Goal: Information Seeking & Learning: Learn about a topic

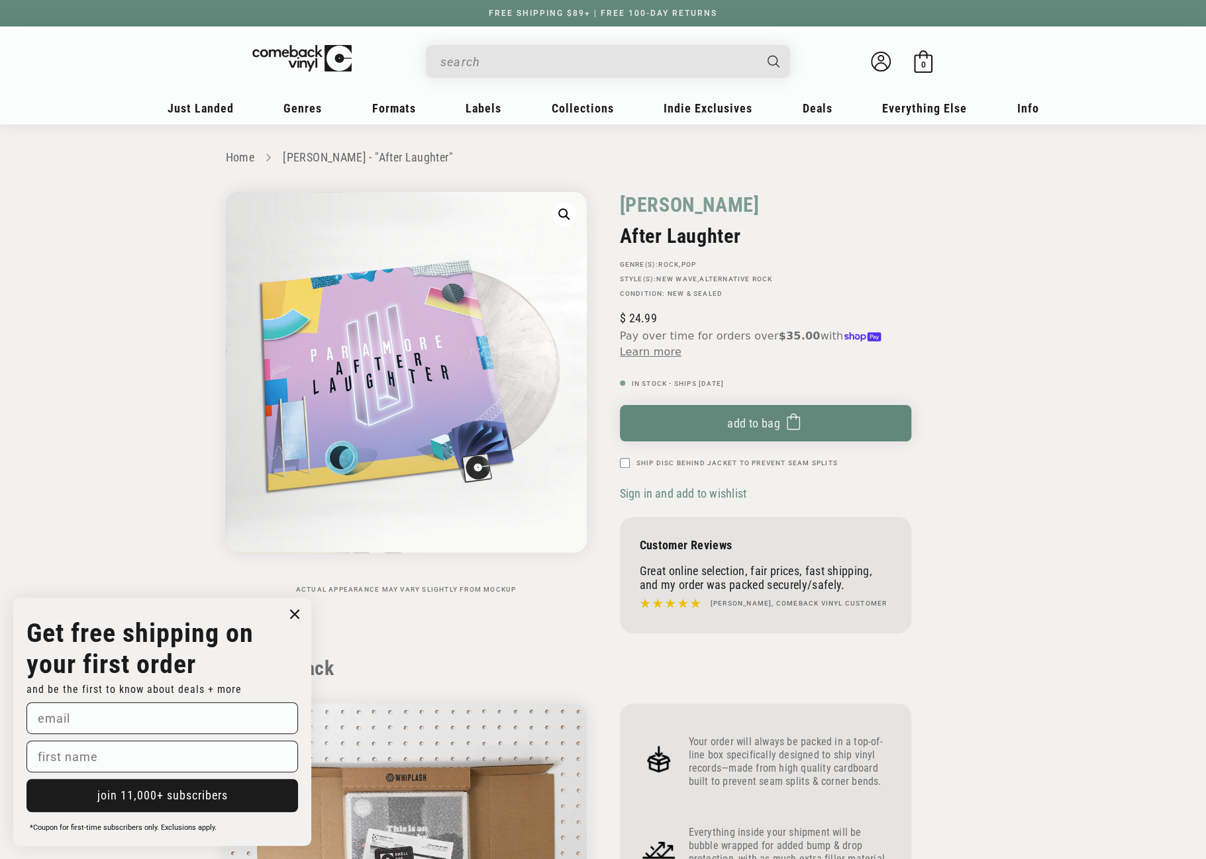
click at [529, 63] on input "When autocomplete results are available use up and down arrows to review and en…" at bounding box center [597, 61] width 314 height 27
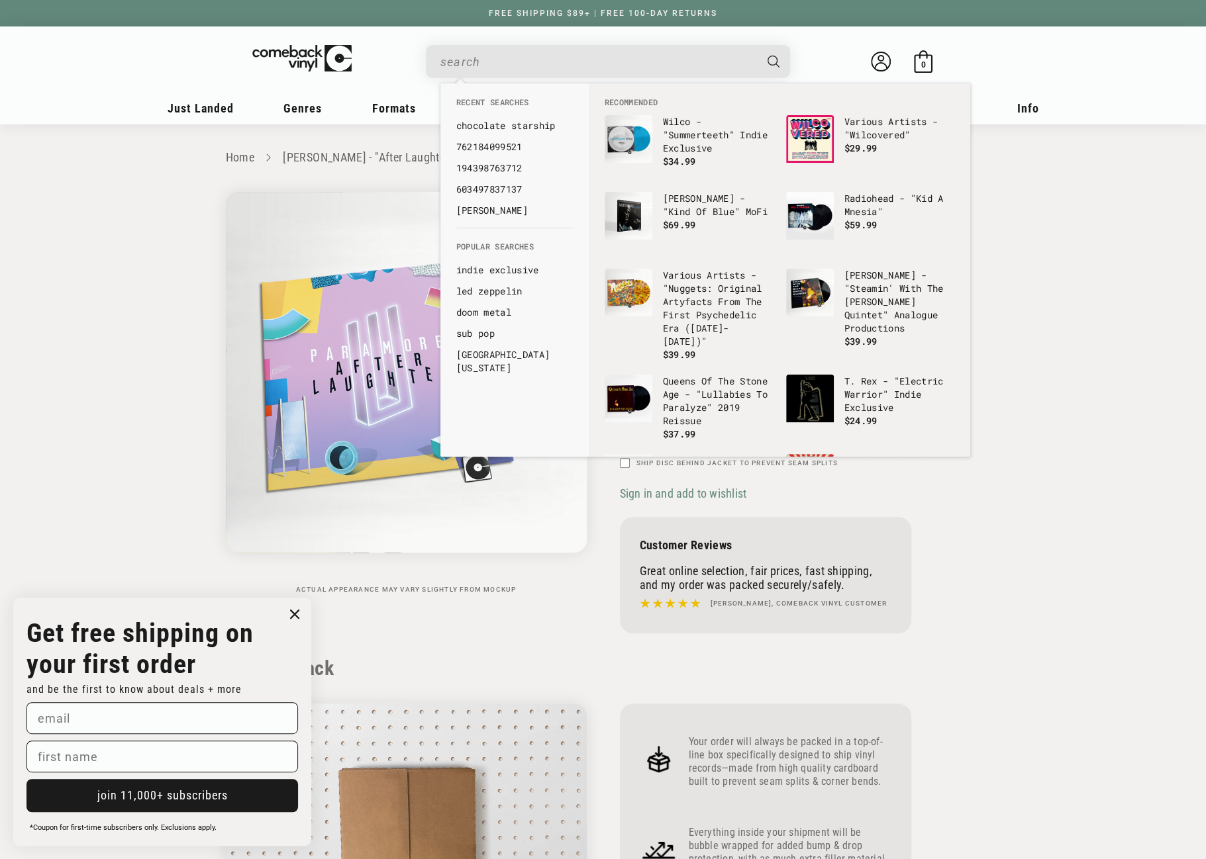
paste input "<p>[PERSON_NAME] and [PERSON_NAME] .Paak unite as Silk Sonic for <em>An Evening…"
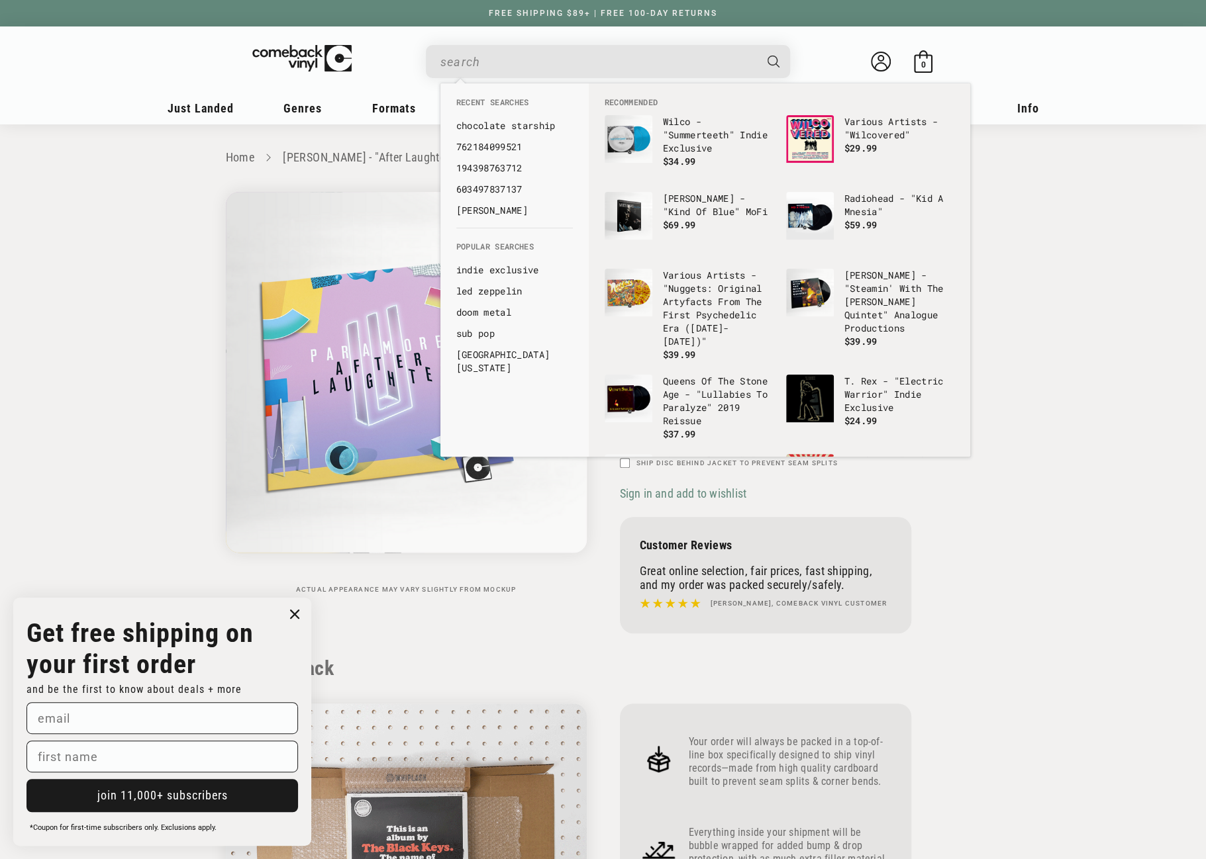
type input "<p>Bruno Mars and Anderson .Paak unite as Silk Sonic for <em>An Evening With Si…"
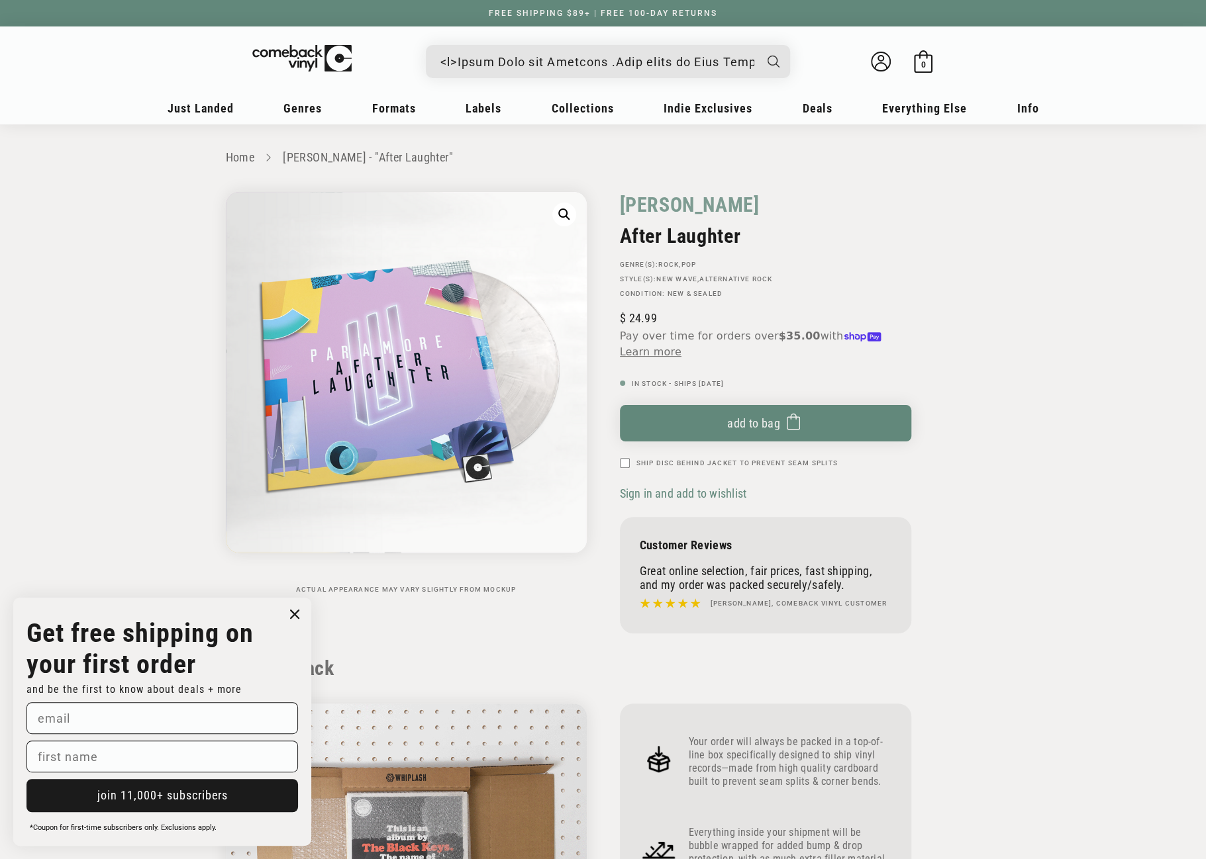
drag, startPoint x: 753, startPoint y: 60, endPoint x: 395, endPoint y: 57, distance: 357.6
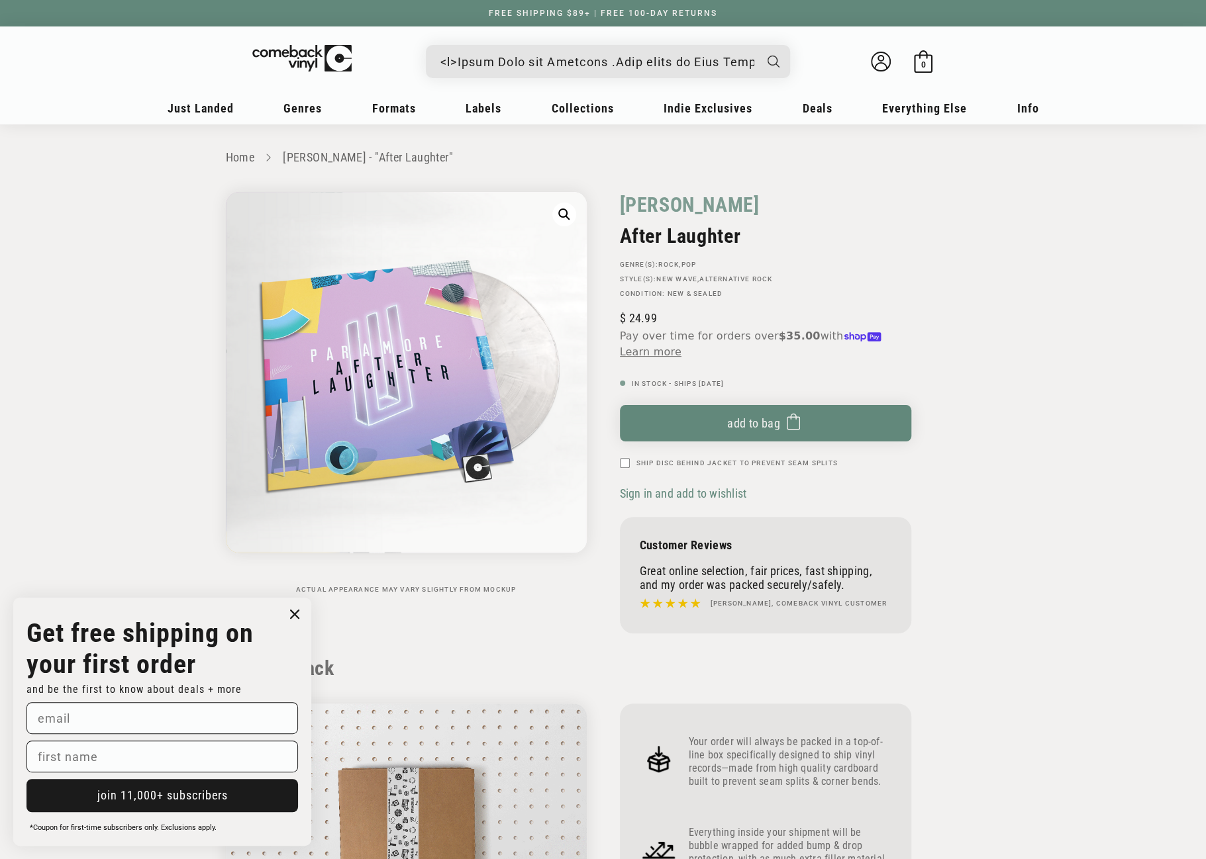
click at [395, 57] on details-modal "See all results... 0 results 0 results" at bounding box center [607, 61] width 503 height 33
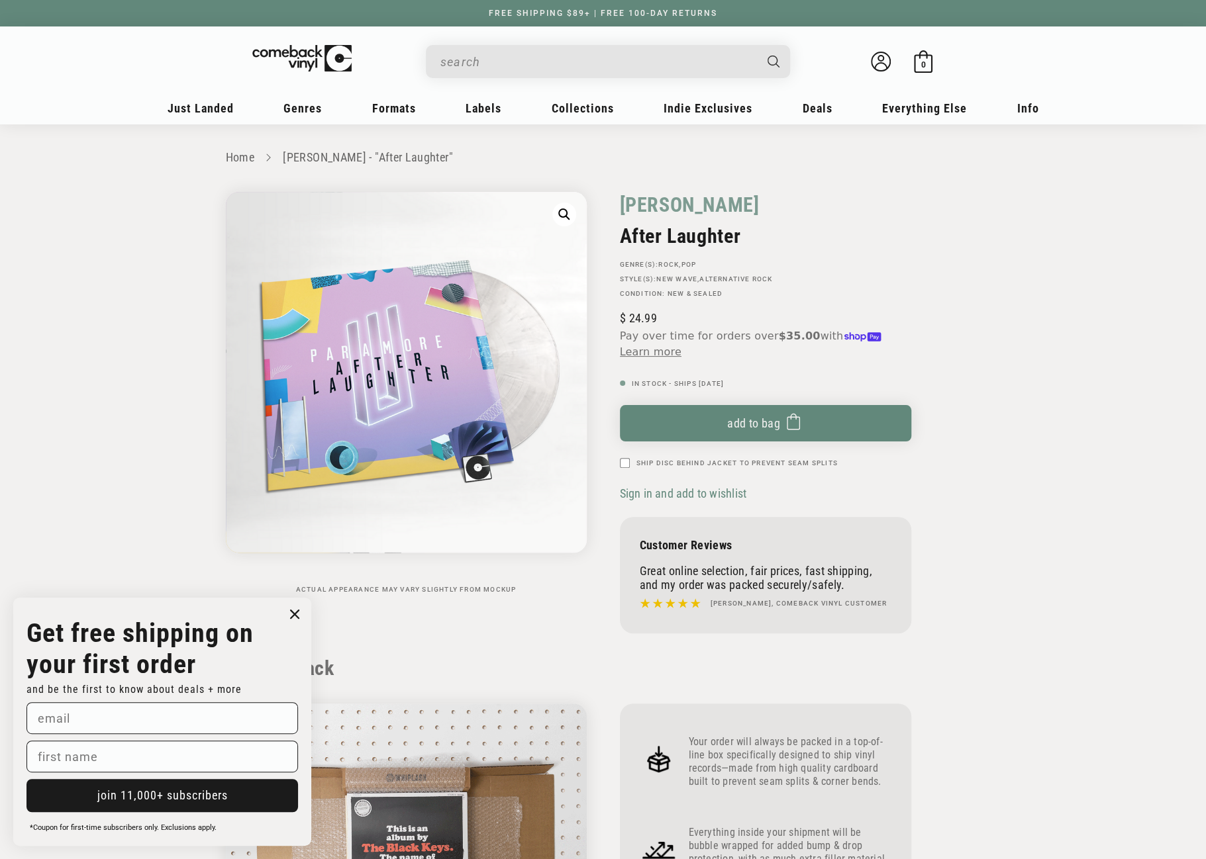
click at [507, 59] on input "When autocomplete results are available use up and down arrows to review and en…" at bounding box center [597, 61] width 314 height 27
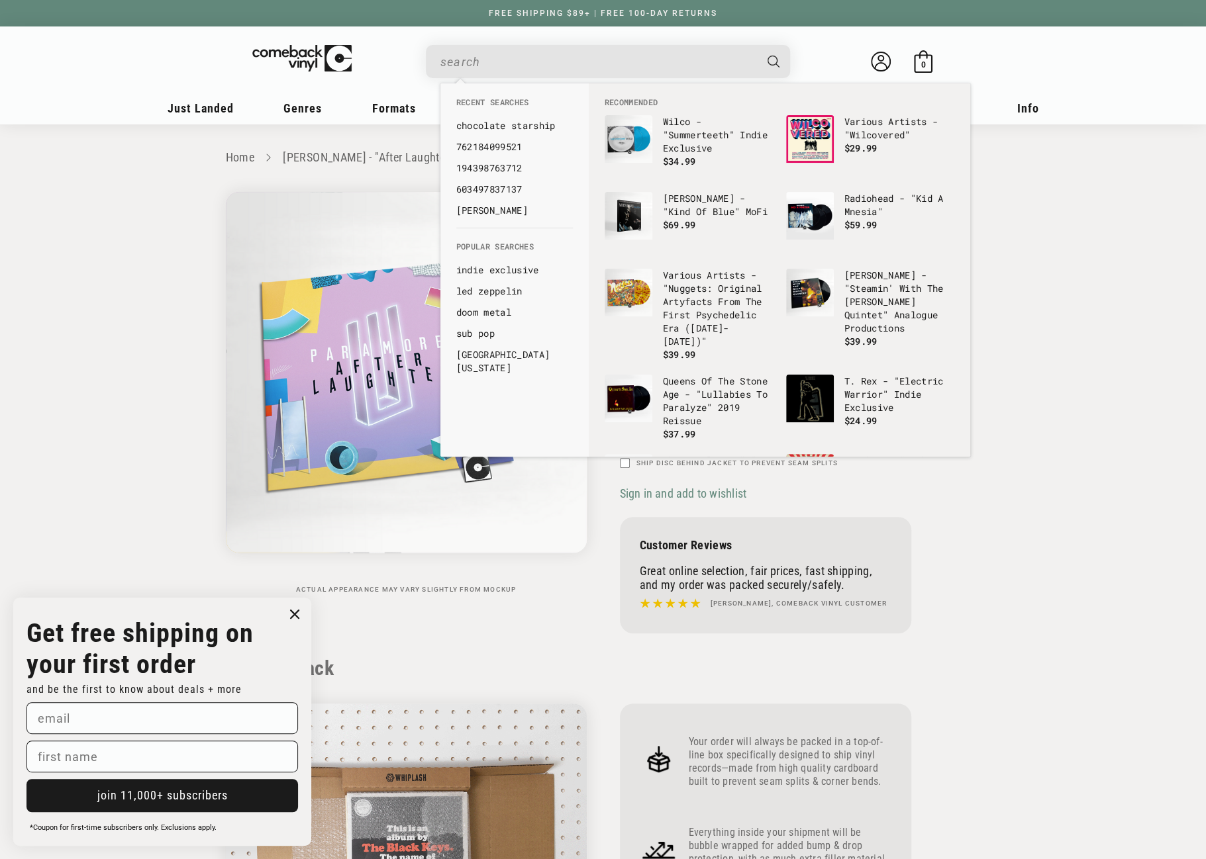
paste input "0075678626654"
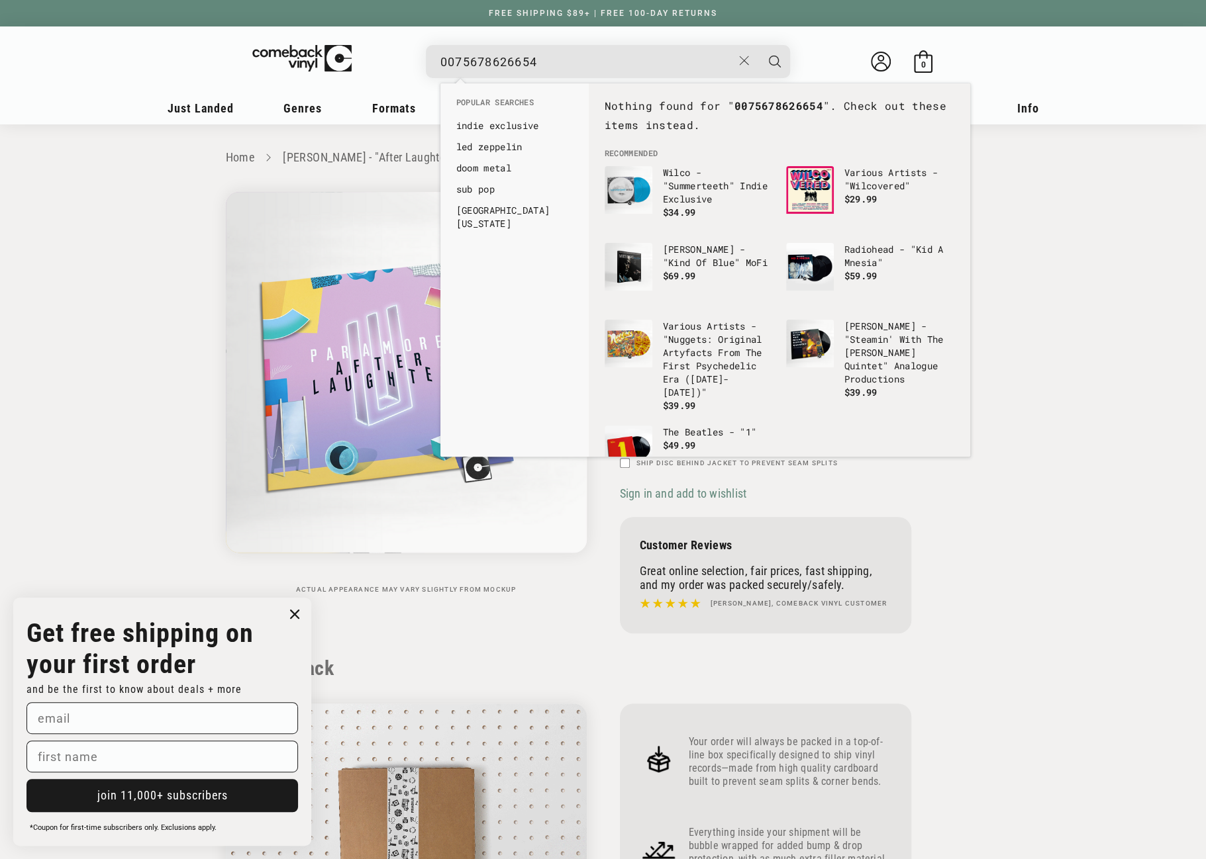
drag, startPoint x: 448, startPoint y: 60, endPoint x: 435, endPoint y: 62, distance: 12.6
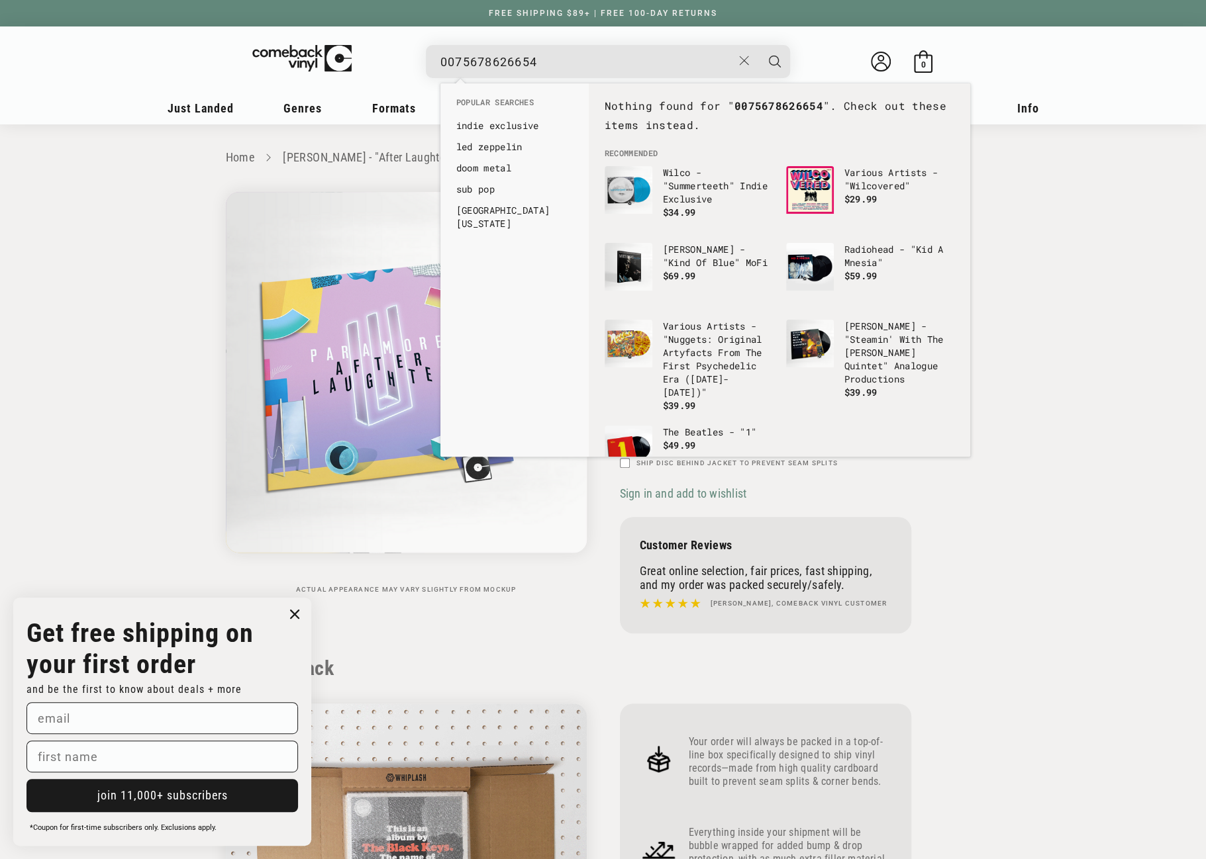
click at [435, 62] on div "0075678626654 See all results... 0 results 0 results" at bounding box center [608, 61] width 364 height 33
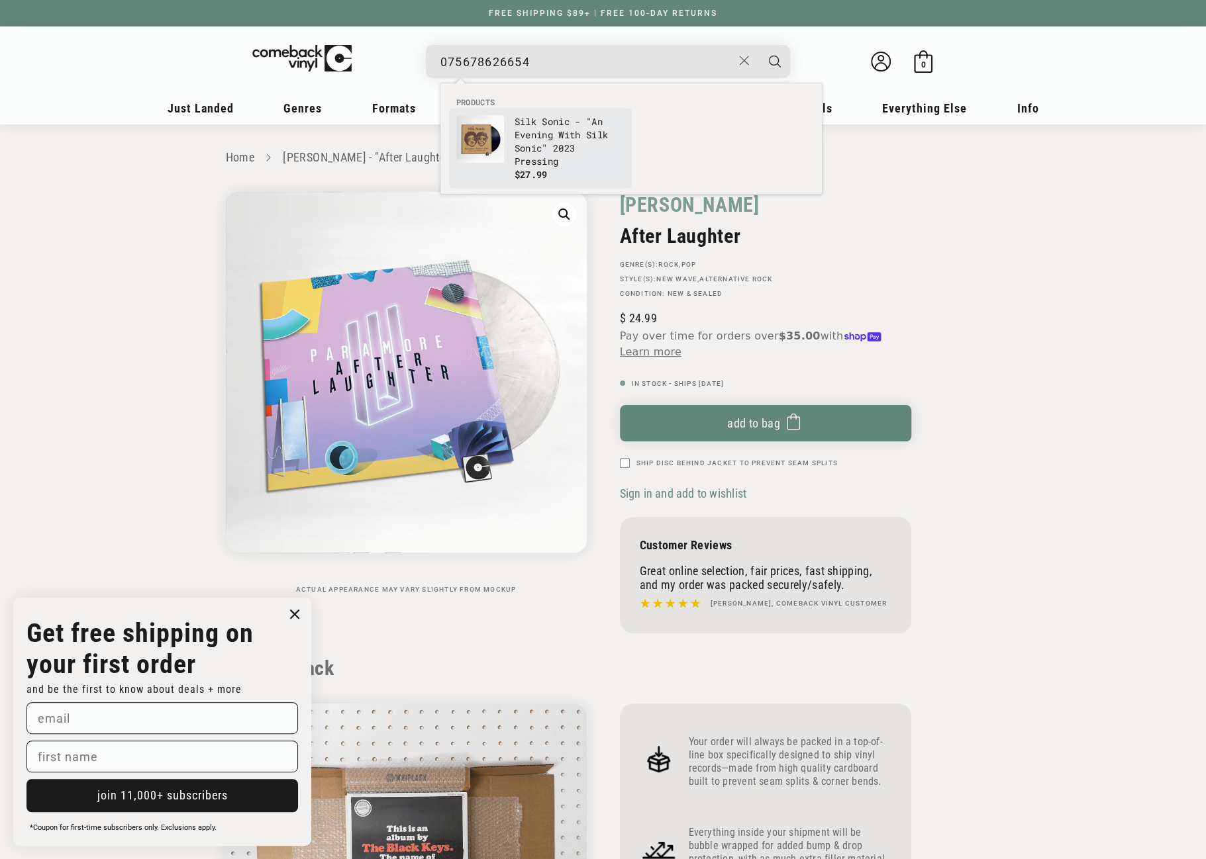
type input "075678626654"
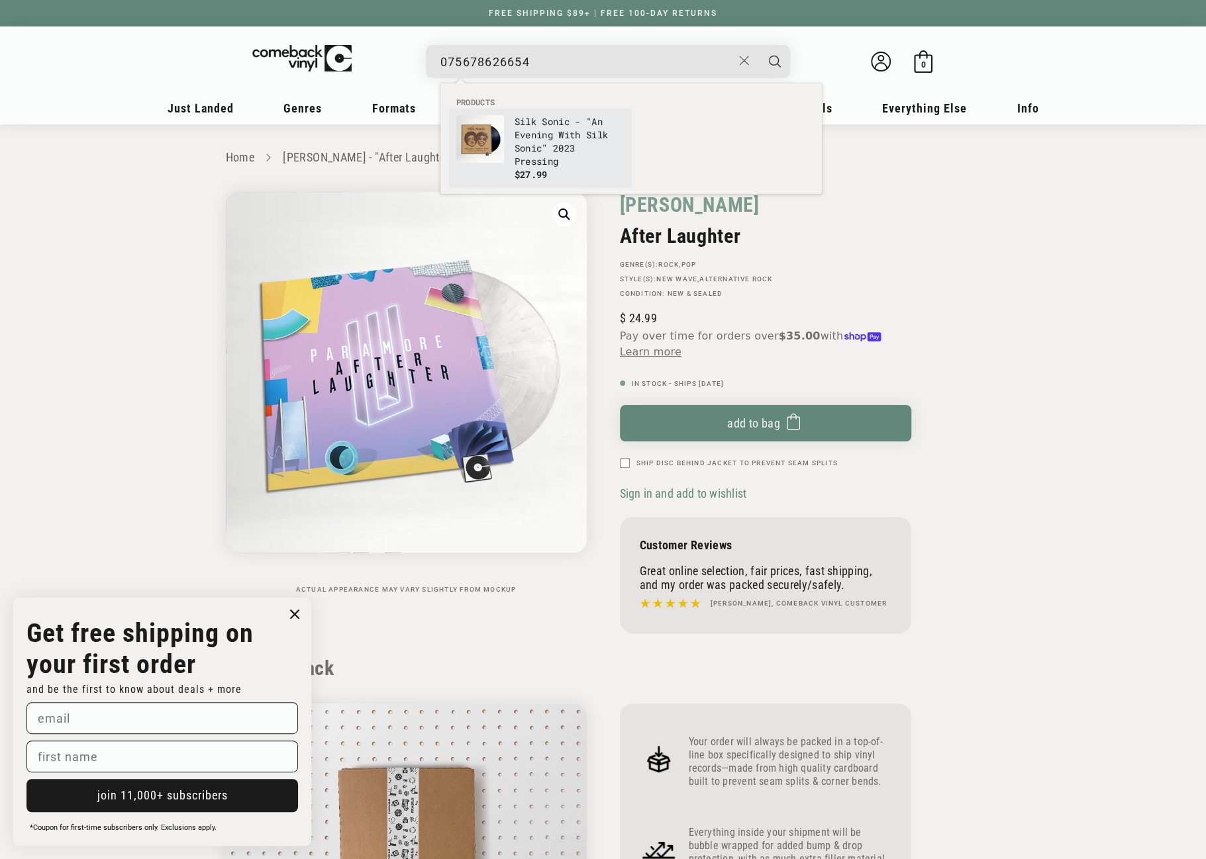
click at [491, 140] on img "Products" at bounding box center [480, 139] width 48 height 48
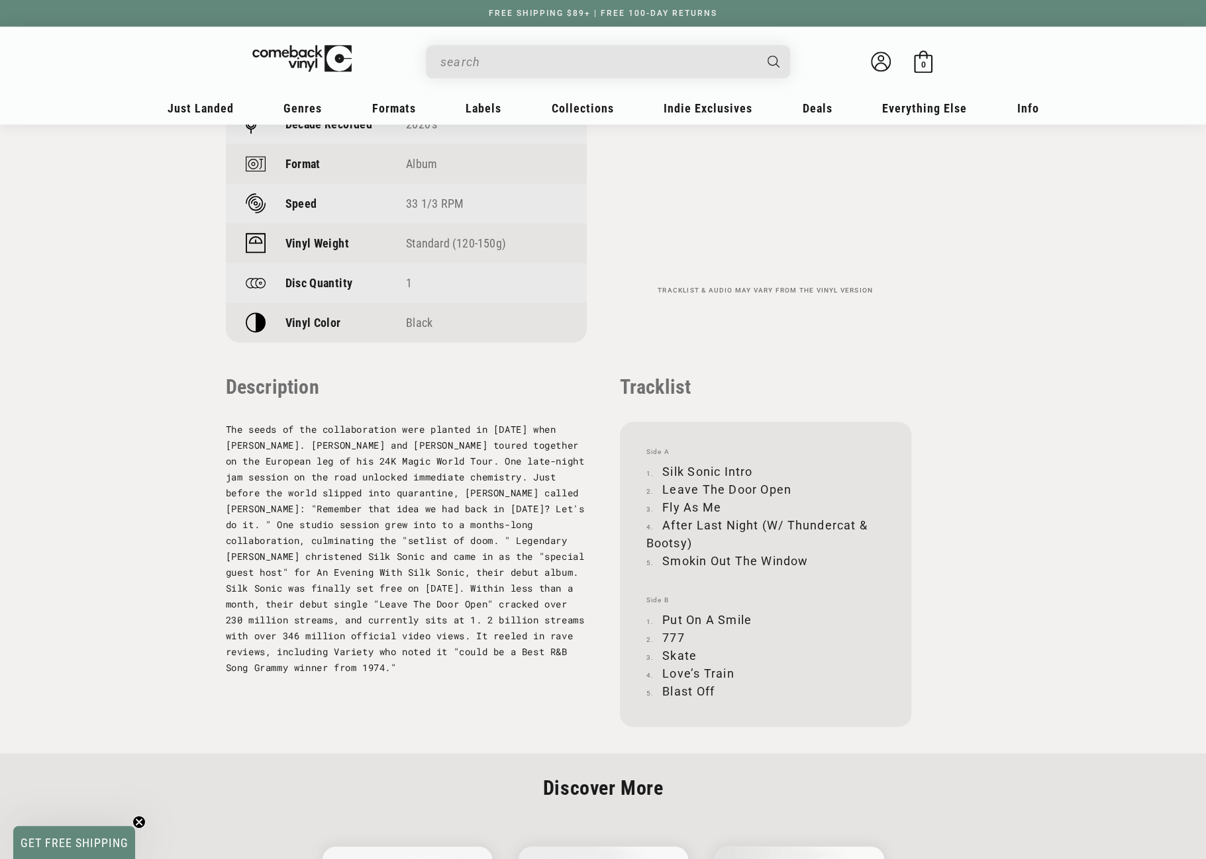
scroll to position [1059, 0]
drag, startPoint x: 663, startPoint y: 475, endPoint x: 750, endPoint y: 473, distance: 86.1
click at [750, 473] on li "Silk Sonic Intro" at bounding box center [765, 469] width 238 height 18
copy li "Silk Sonic Intro"
drag, startPoint x: 662, startPoint y: 493, endPoint x: 791, endPoint y: 494, distance: 129.1
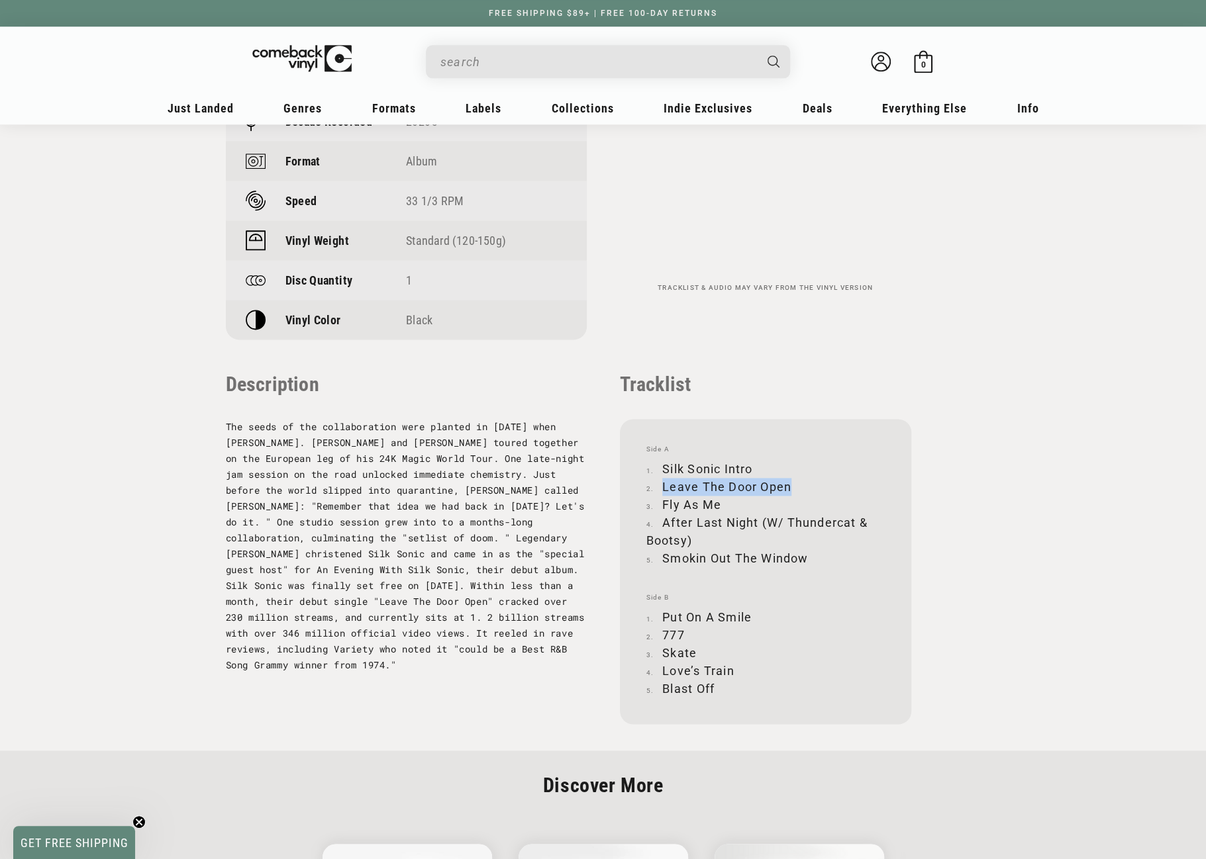
click at [791, 494] on li "Leave The Door Open" at bounding box center [765, 487] width 238 height 18
copy li "Leave The Door Open"
drag, startPoint x: 663, startPoint y: 511, endPoint x: 717, endPoint y: 511, distance: 53.6
click at [717, 511] on li "Fly As Me" at bounding box center [765, 505] width 238 height 18
copy li "Fly As Me"
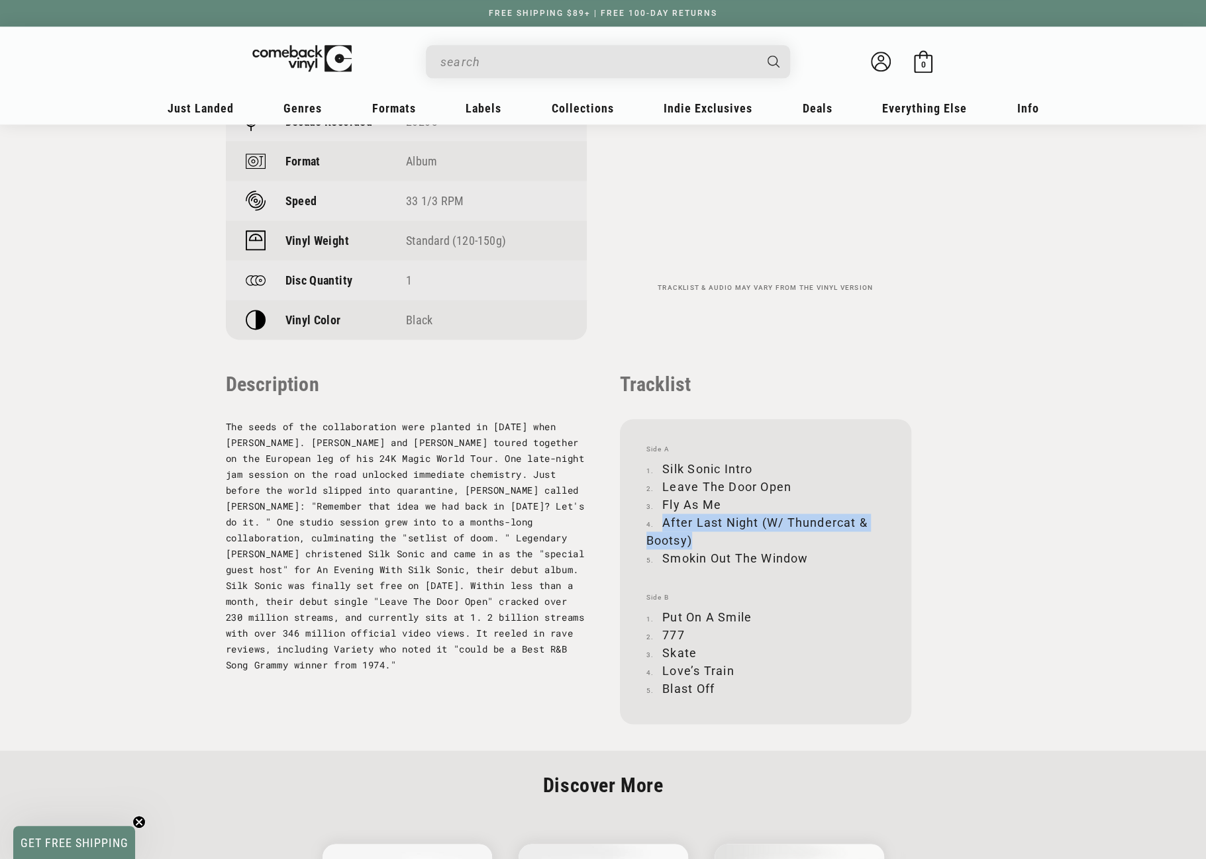
drag, startPoint x: 665, startPoint y: 531, endPoint x: 697, endPoint y: 544, distance: 34.4
click at [697, 544] on li "After Last Night (W/ Thundercat & Bootsy)" at bounding box center [765, 532] width 238 height 36
copy li "After Last Night (W/ Thundercat & Bootsy)"
drag, startPoint x: 663, startPoint y: 564, endPoint x: 806, endPoint y: 560, distance: 143.1
click at [806, 560] on li "Smokin Out The Window" at bounding box center [765, 559] width 238 height 18
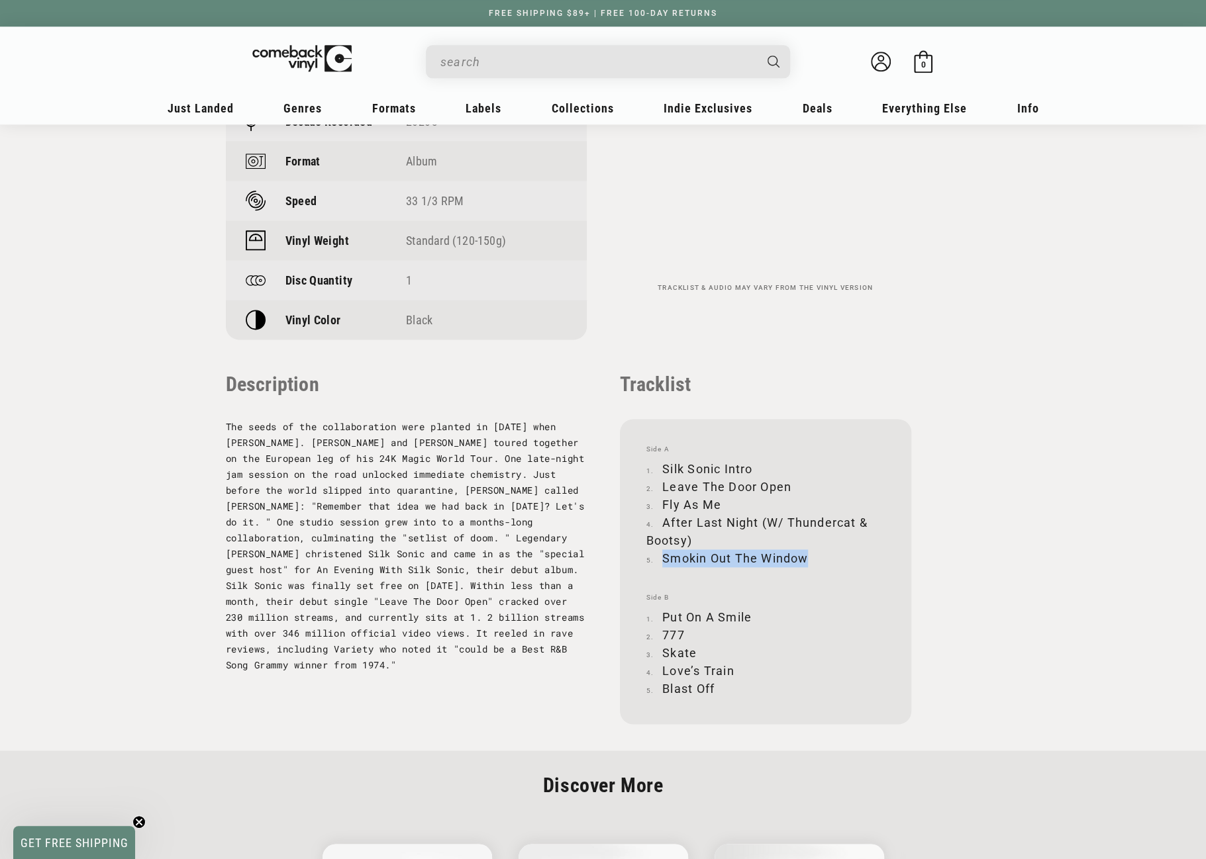
copy li "Smokin Out The Window"
drag, startPoint x: 663, startPoint y: 623, endPoint x: 750, endPoint y: 618, distance: 86.9
click at [750, 618] on li "Put On A Smile" at bounding box center [765, 617] width 238 height 18
copy li "Put On A Smile"
drag, startPoint x: 663, startPoint y: 644, endPoint x: 691, endPoint y: 644, distance: 27.8
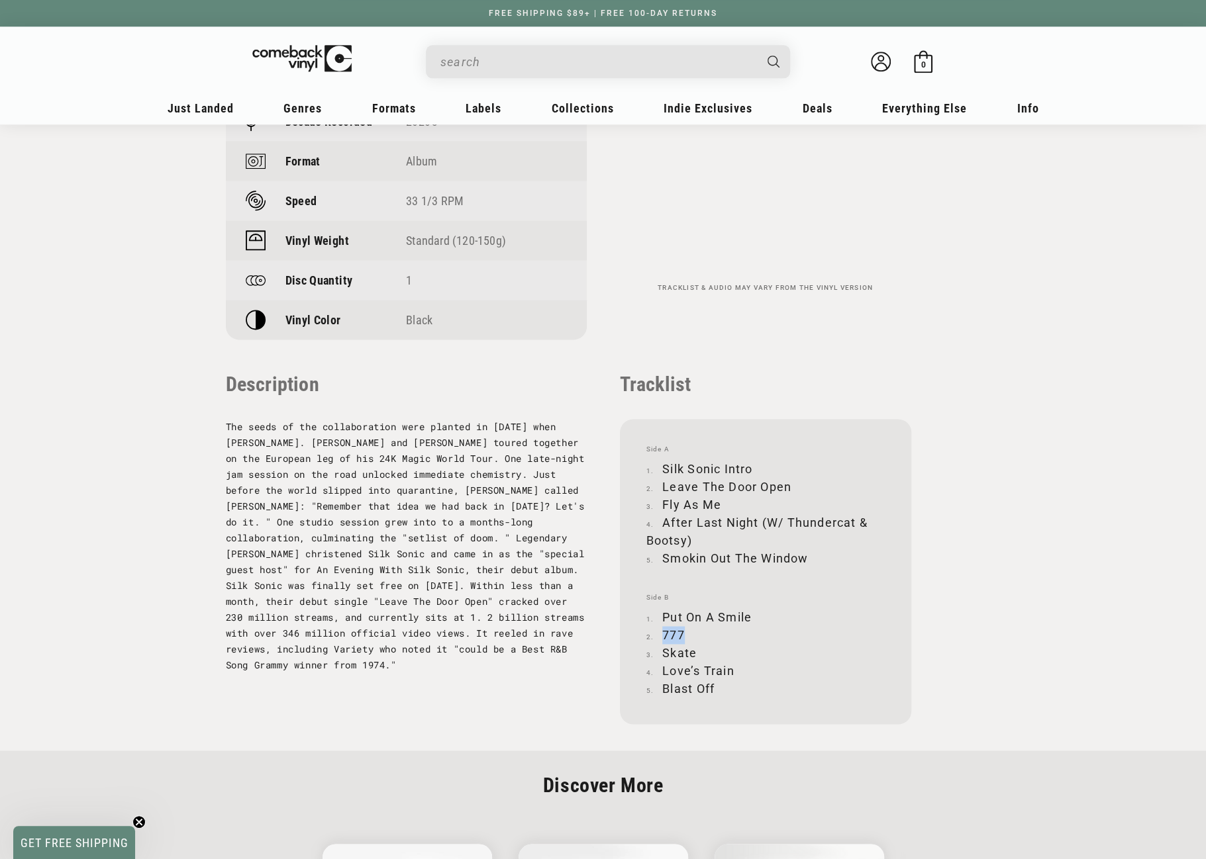
click at [691, 644] on li "777" at bounding box center [765, 635] width 238 height 18
copy li "777"
drag, startPoint x: 663, startPoint y: 661, endPoint x: 698, endPoint y: 659, distance: 34.5
click at [698, 660] on li "Skate" at bounding box center [765, 653] width 238 height 18
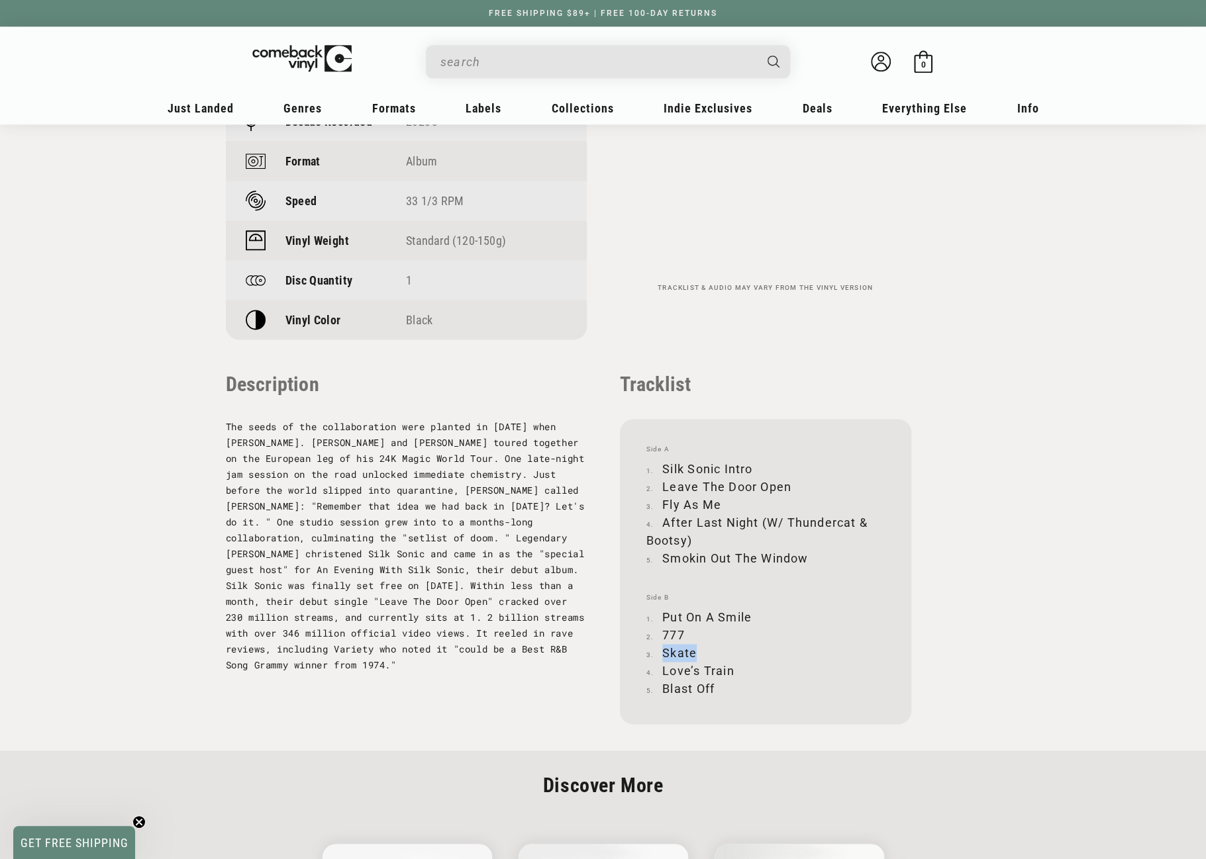
copy li "Skate"
drag, startPoint x: 662, startPoint y: 680, endPoint x: 734, endPoint y: 677, distance: 72.2
click at [734, 677] on li "Love’s Train" at bounding box center [765, 671] width 238 height 18
copy li "Love’s Train"
drag, startPoint x: 663, startPoint y: 696, endPoint x: 714, endPoint y: 692, distance: 50.5
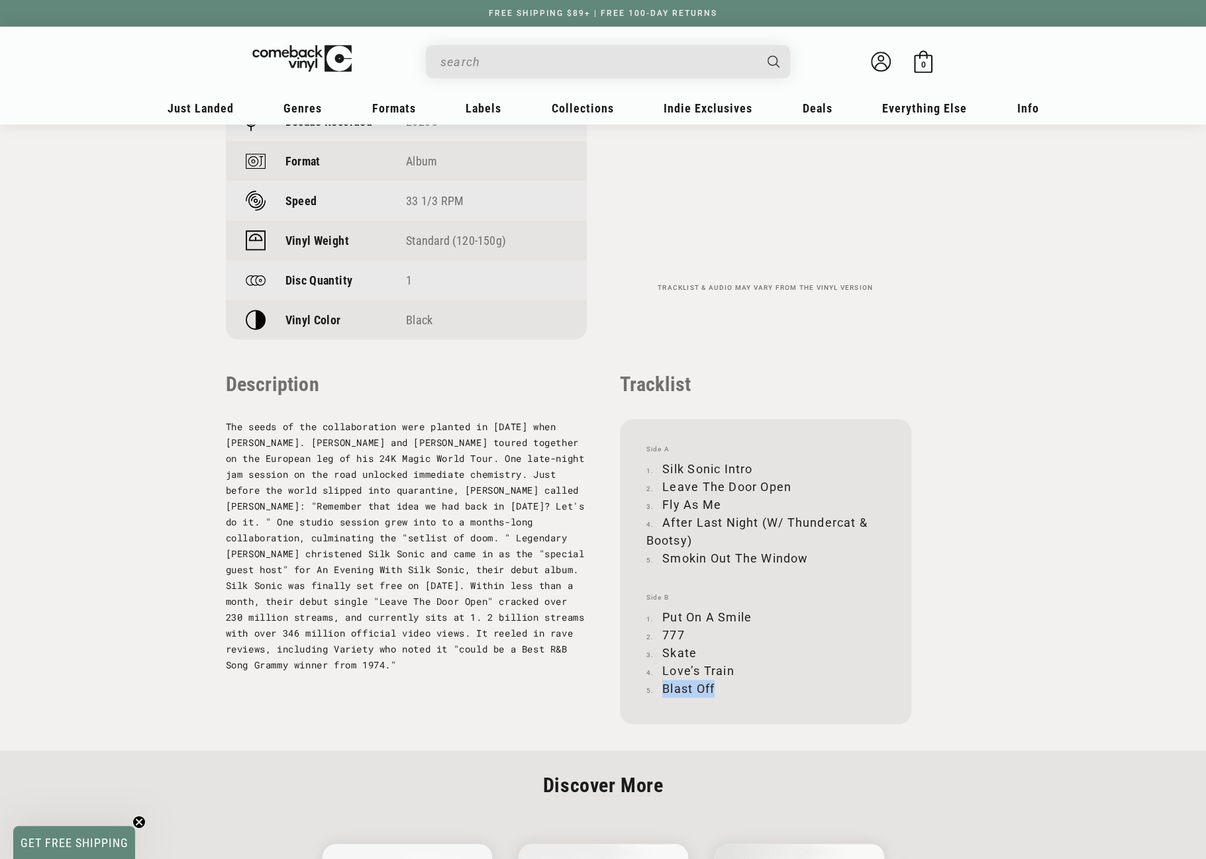
click at [714, 692] on li "Blast Off" at bounding box center [765, 689] width 238 height 18
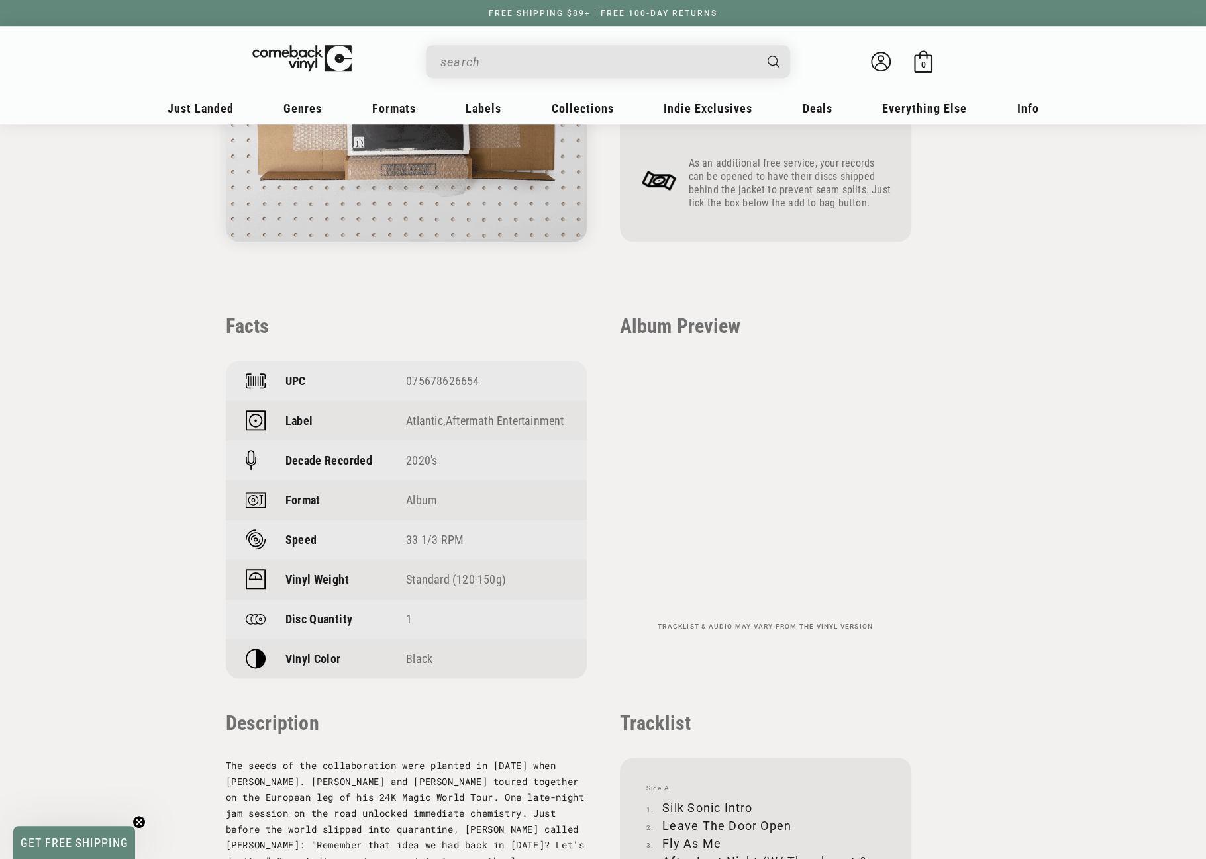
scroll to position [662, 0]
